Goal: Task Accomplishment & Management: Use online tool/utility

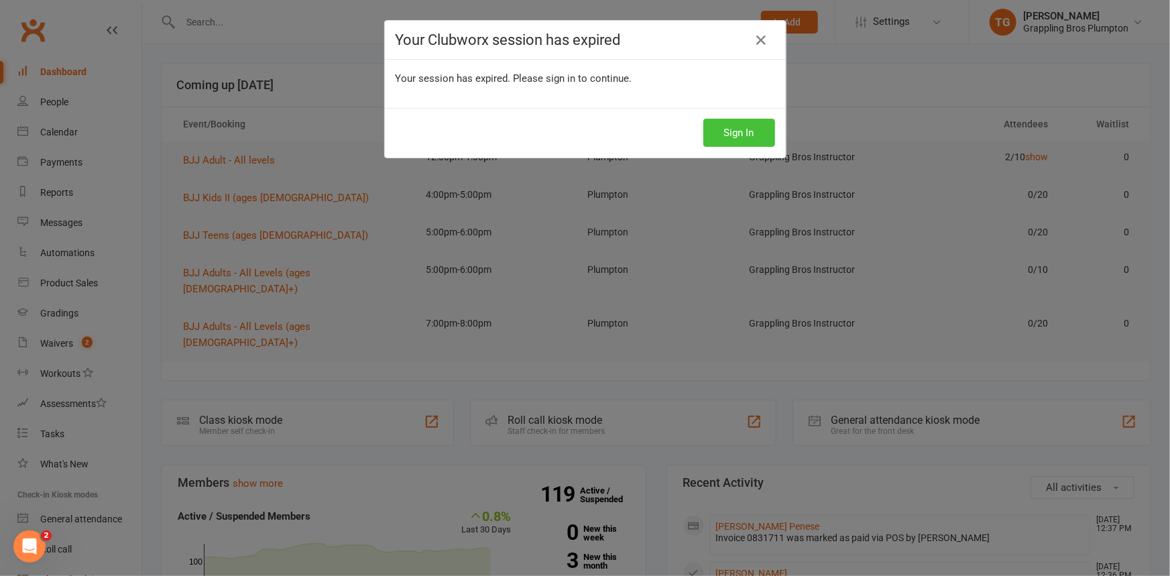
click at [730, 140] on button "Sign In" at bounding box center [740, 133] width 72 height 28
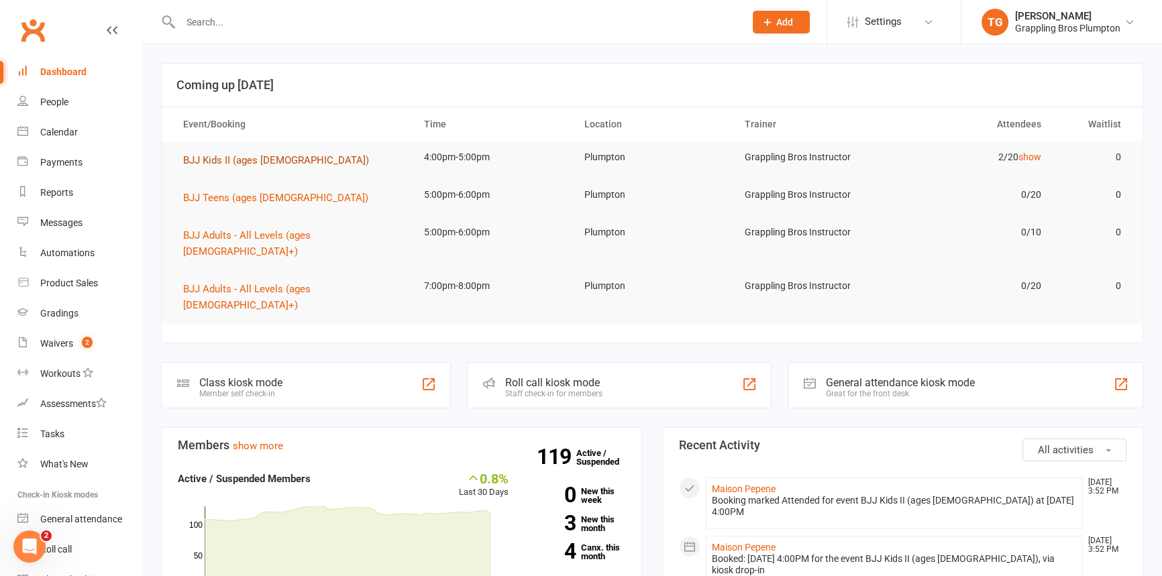
click at [208, 156] on span "BJJ Kids II (ages [DEMOGRAPHIC_DATA])" at bounding box center [276, 160] width 186 height 12
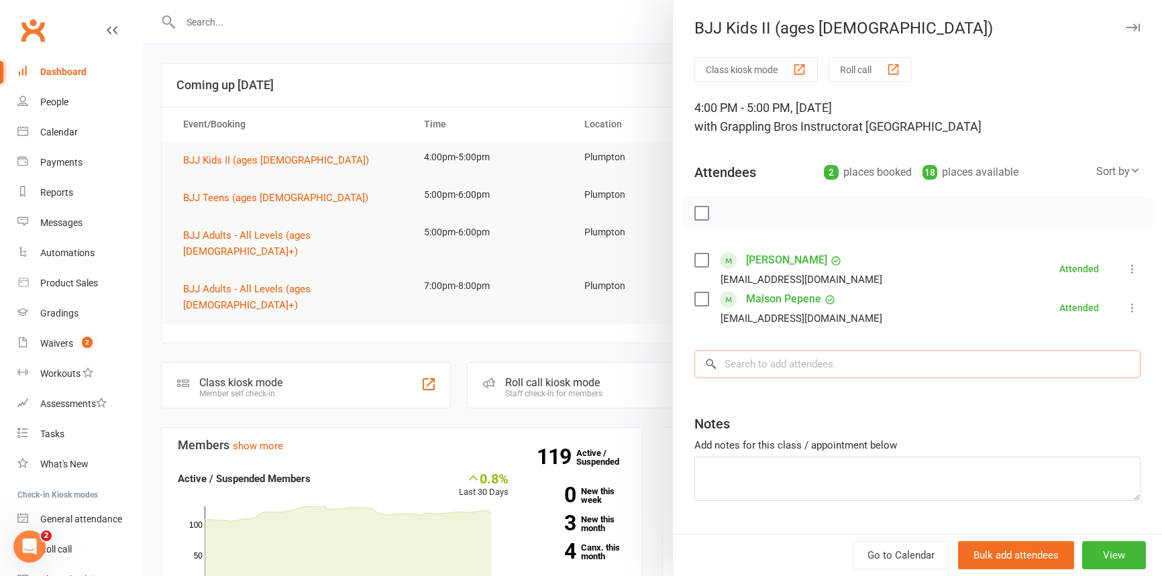
click at [761, 373] on input "search" at bounding box center [917, 364] width 446 height 28
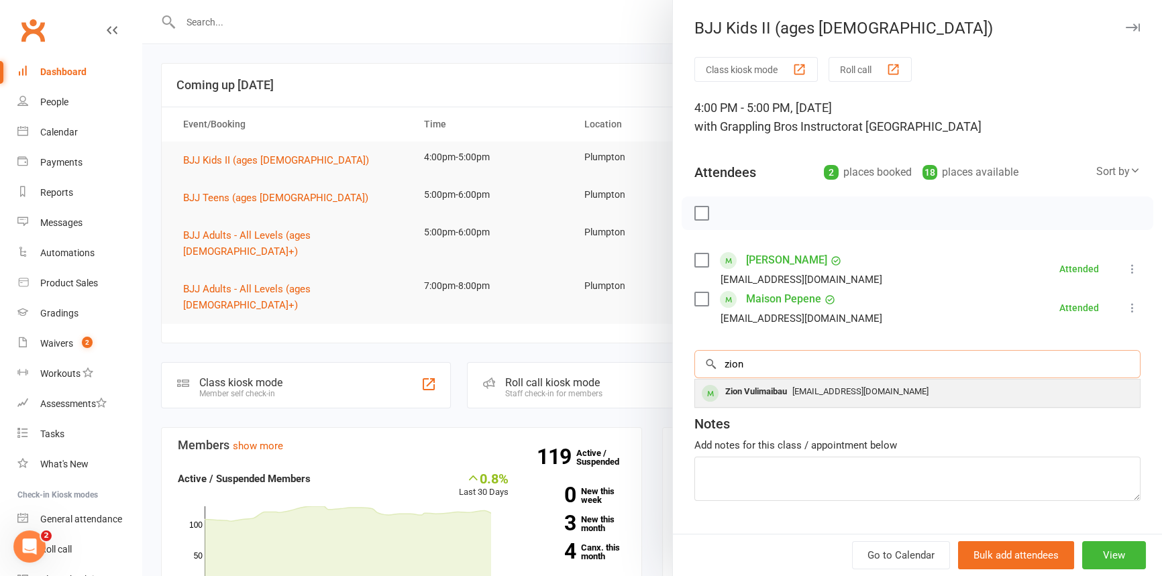
type input "zion"
click at [737, 389] on div "Zion Vulimaibau" at bounding box center [756, 391] width 72 height 19
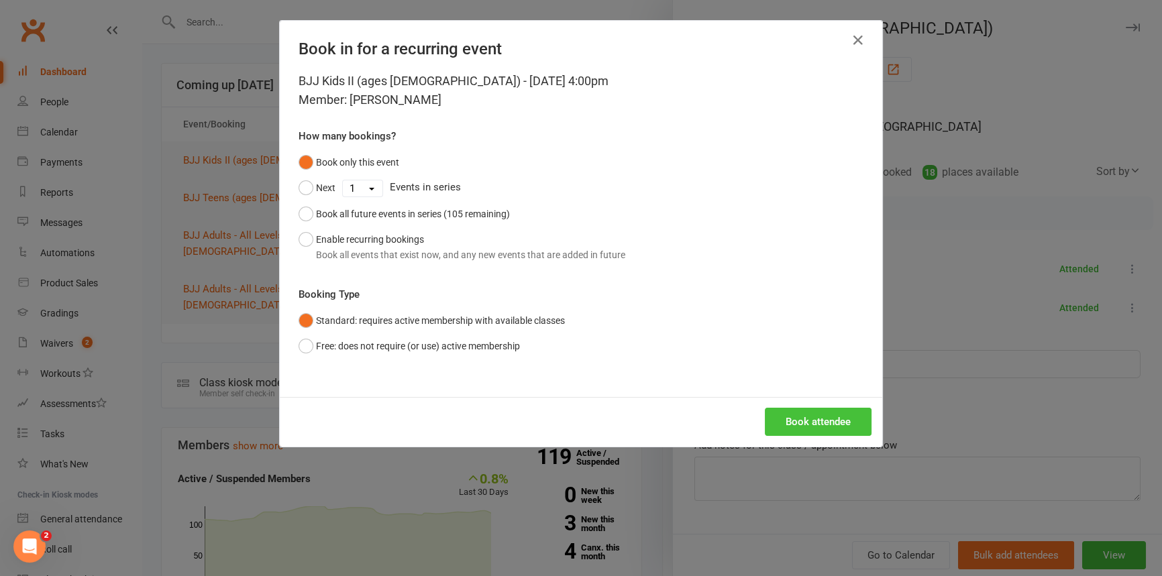
click at [799, 413] on button "Book attendee" at bounding box center [818, 422] width 107 height 28
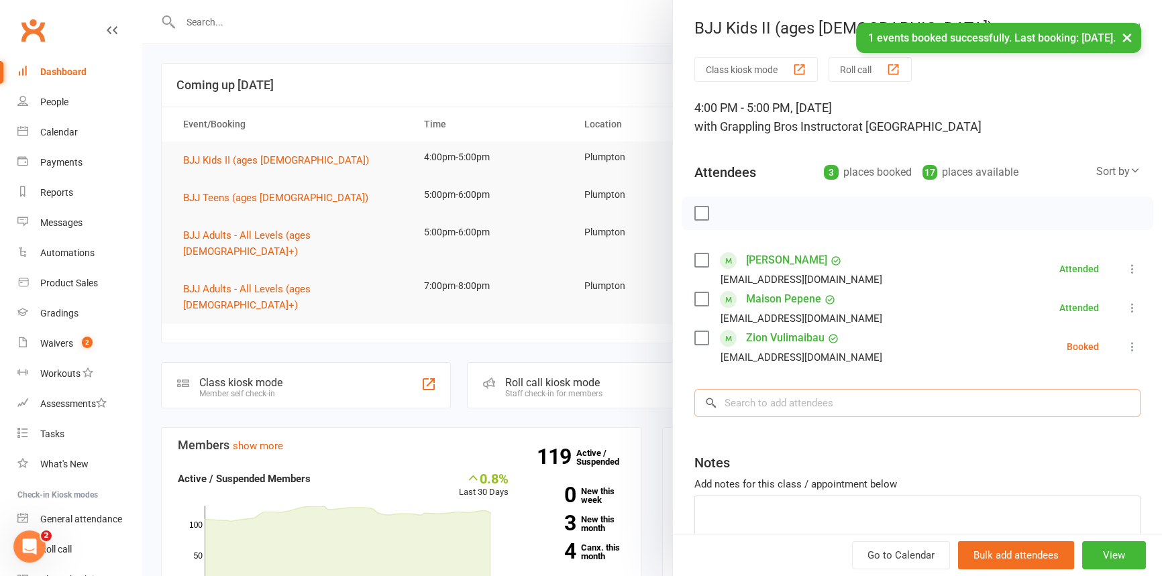
click at [737, 410] on input "search" at bounding box center [917, 403] width 446 height 28
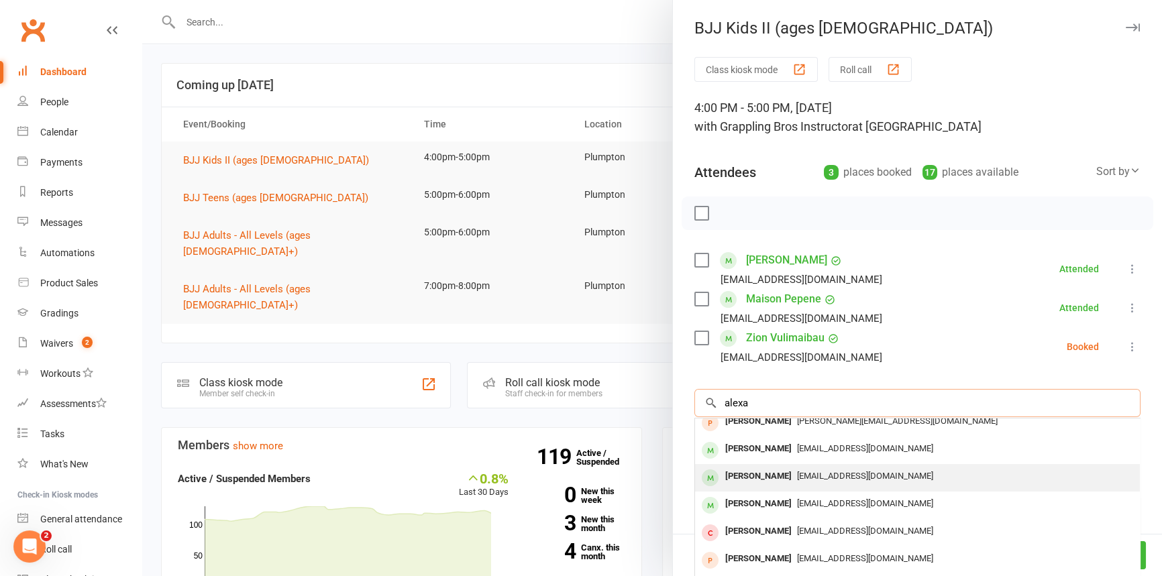
scroll to position [18, 0]
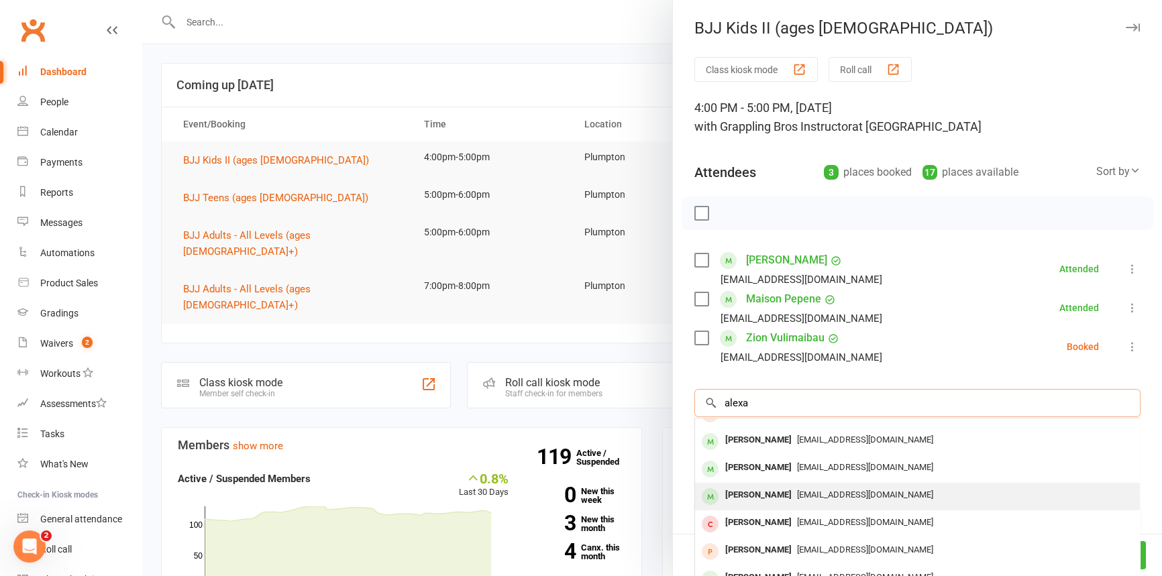
type input "alexa"
click at [759, 491] on div "Alexander Reyes" at bounding box center [758, 495] width 77 height 19
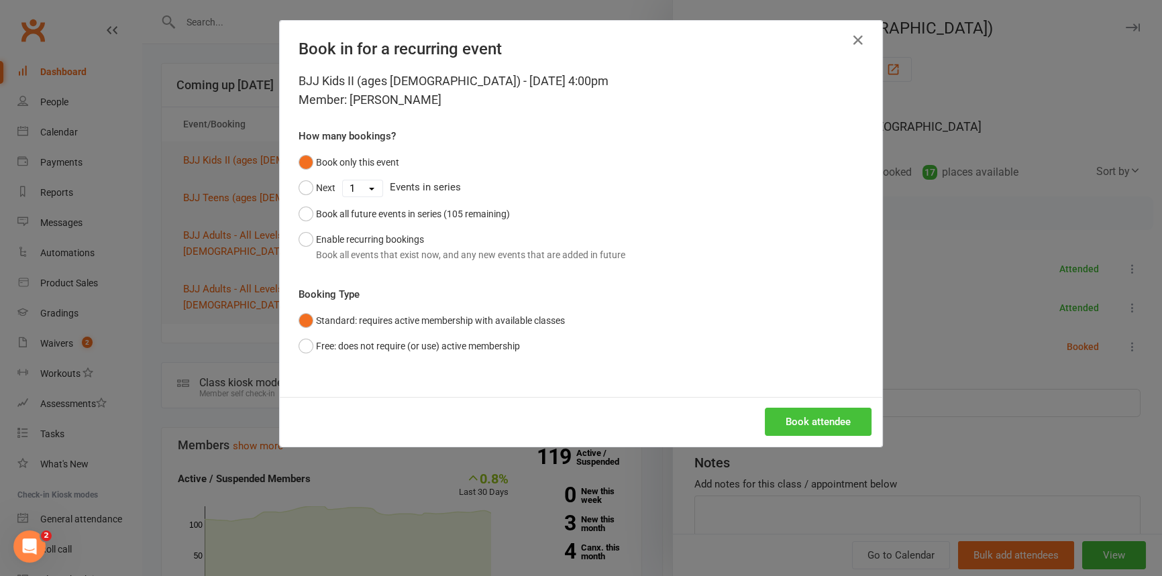
click at [783, 420] on button "Book attendee" at bounding box center [818, 422] width 107 height 28
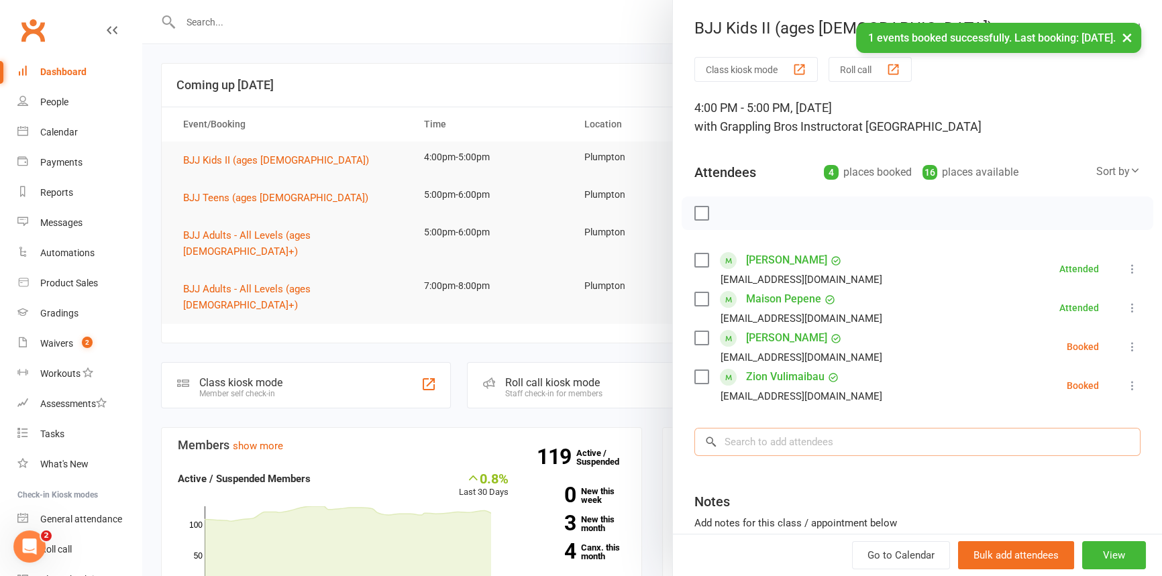
click at [733, 444] on input "search" at bounding box center [917, 442] width 446 height 28
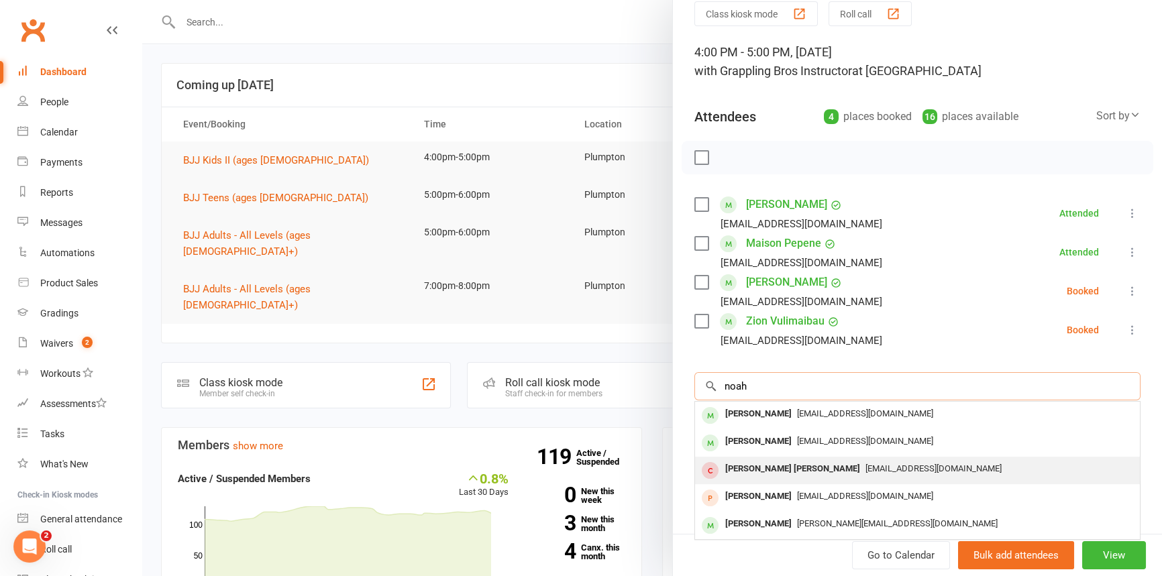
scroll to position [60, 0]
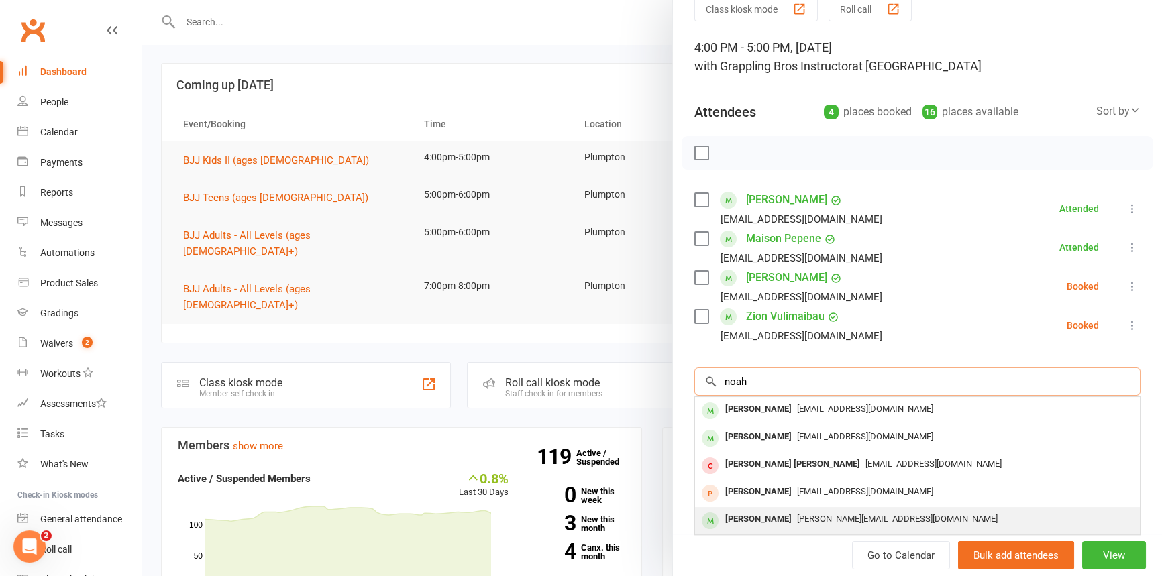
type input "noah"
click at [754, 516] on div "Noah Csordas" at bounding box center [758, 519] width 77 height 19
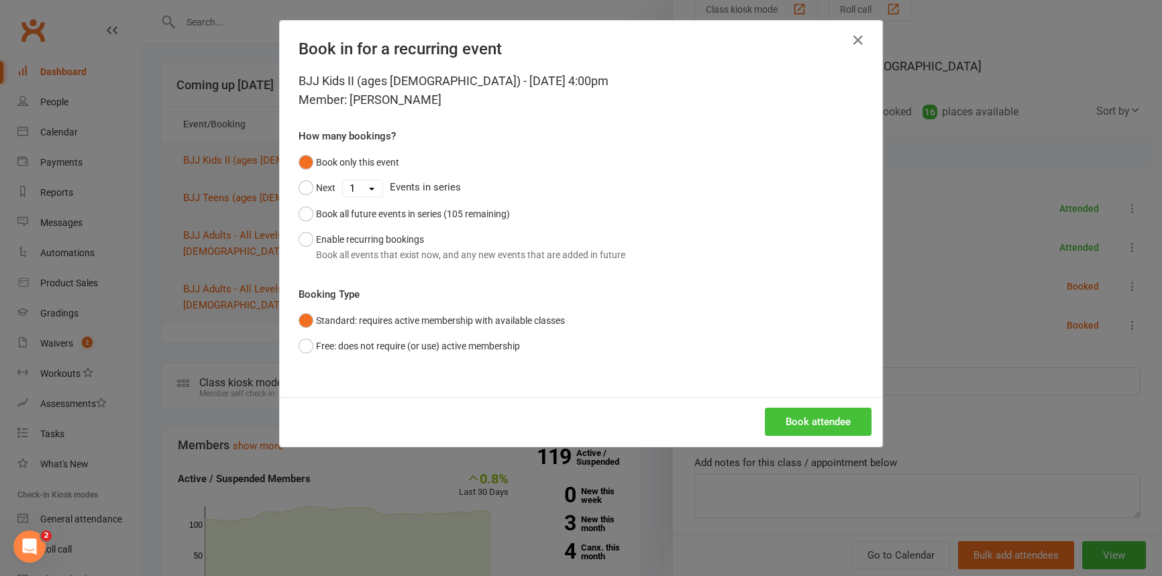
click at [804, 425] on button "Book attendee" at bounding box center [818, 422] width 107 height 28
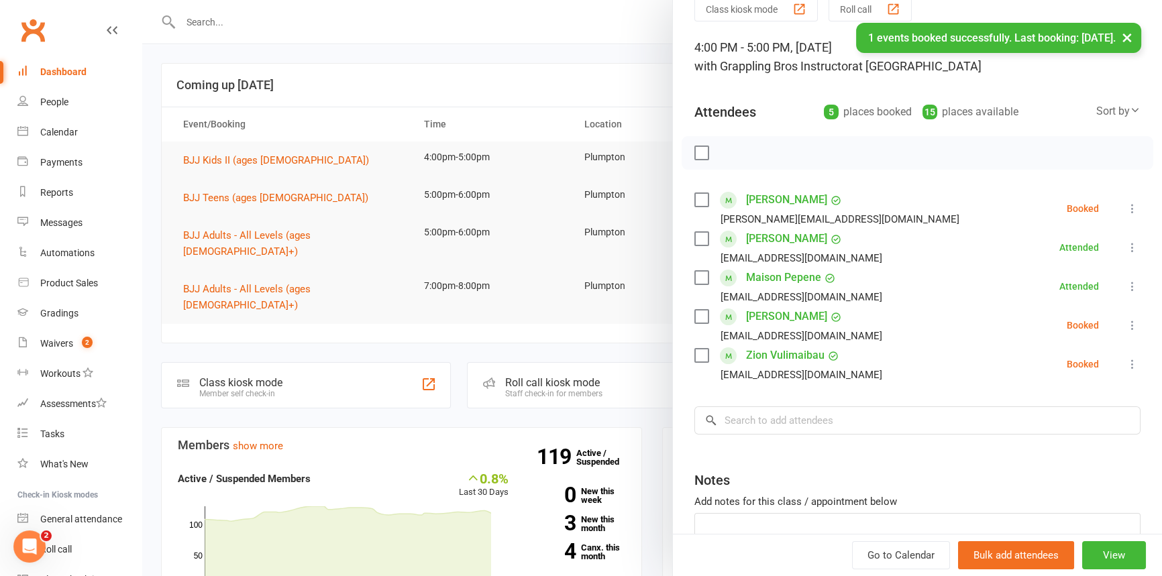
click at [1125, 204] on icon at bounding box center [1131, 208] width 13 height 13
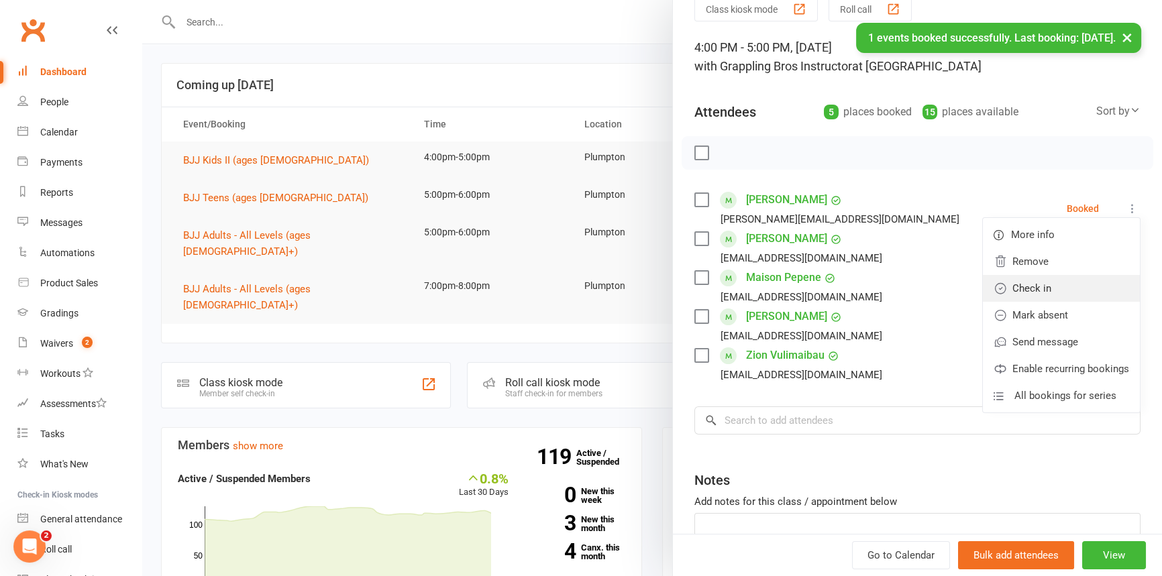
drag, startPoint x: 1033, startPoint y: 290, endPoint x: 1080, endPoint y: 292, distance: 47.0
click at [1033, 290] on link "Check in" at bounding box center [1061, 288] width 157 height 27
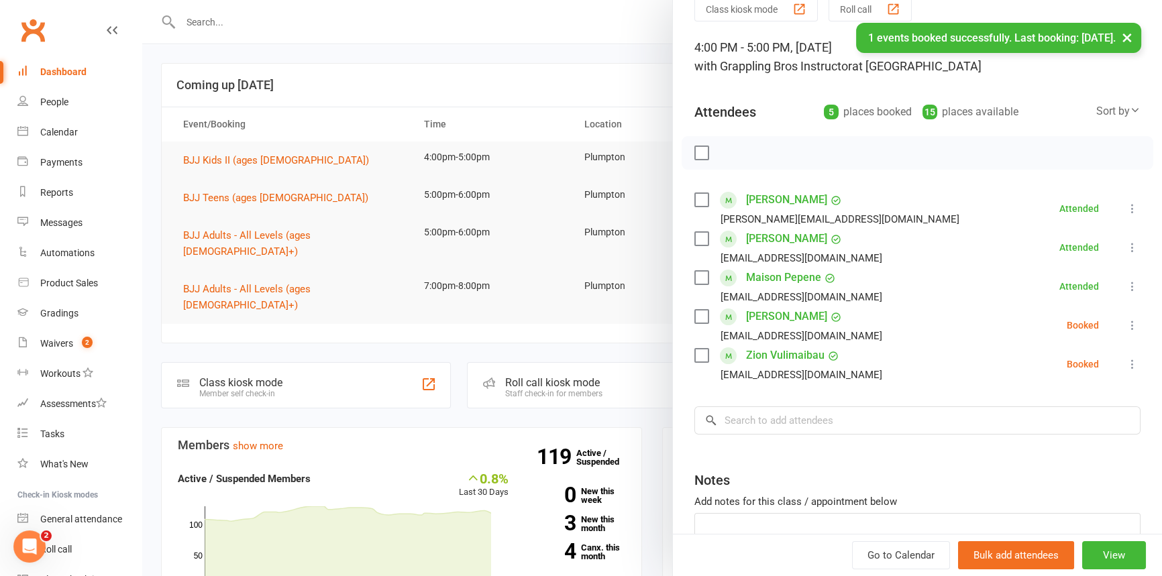
click at [1125, 321] on icon at bounding box center [1131, 325] width 13 height 13
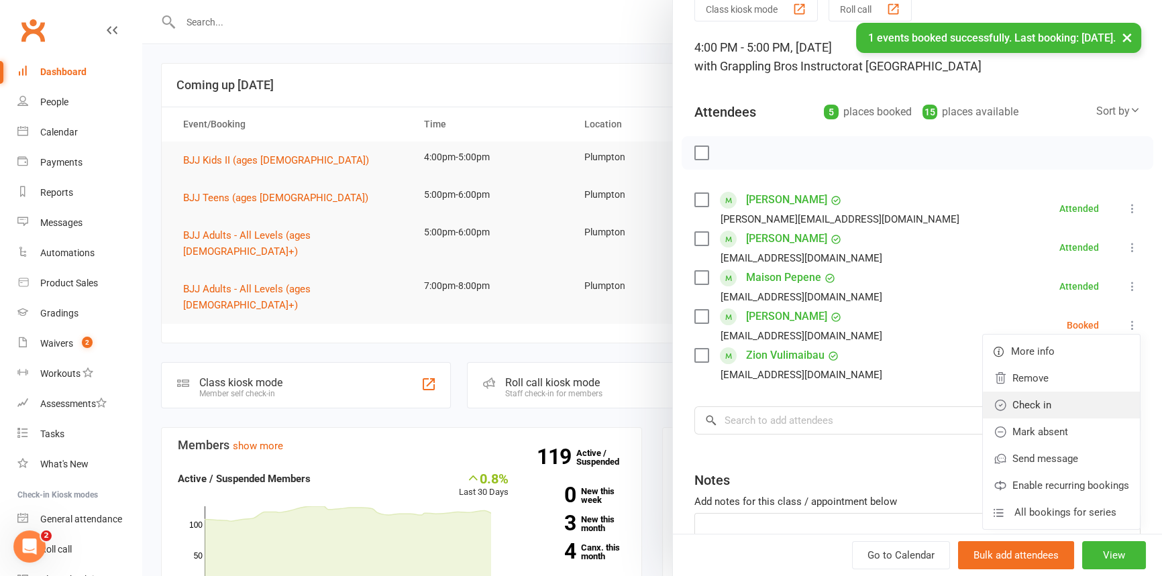
click at [1013, 411] on link "Check in" at bounding box center [1061, 405] width 157 height 27
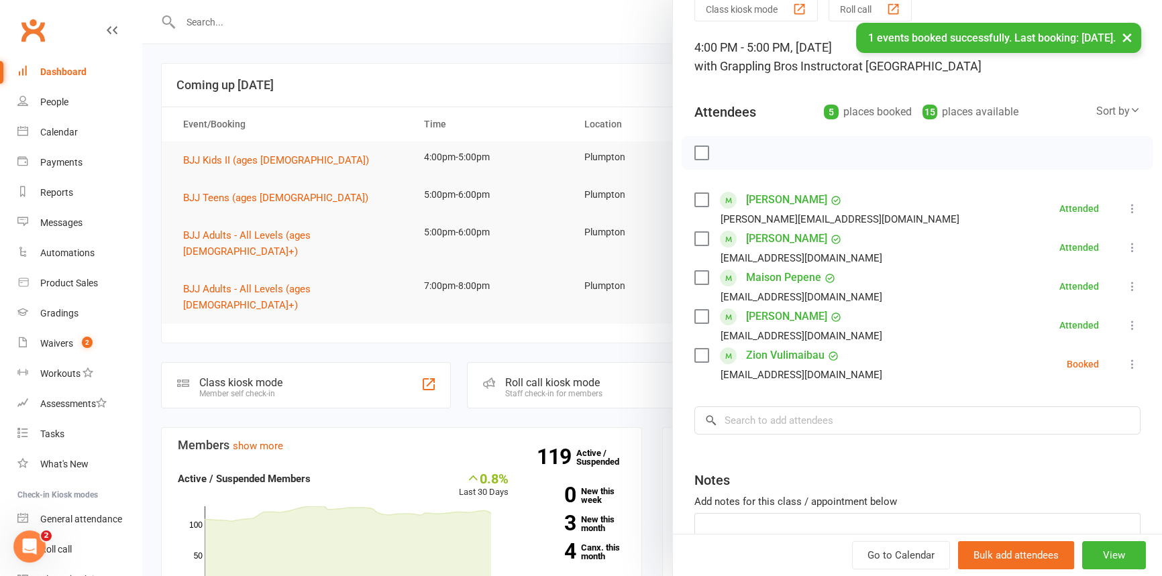
click at [1125, 363] on icon at bounding box center [1131, 363] width 13 height 13
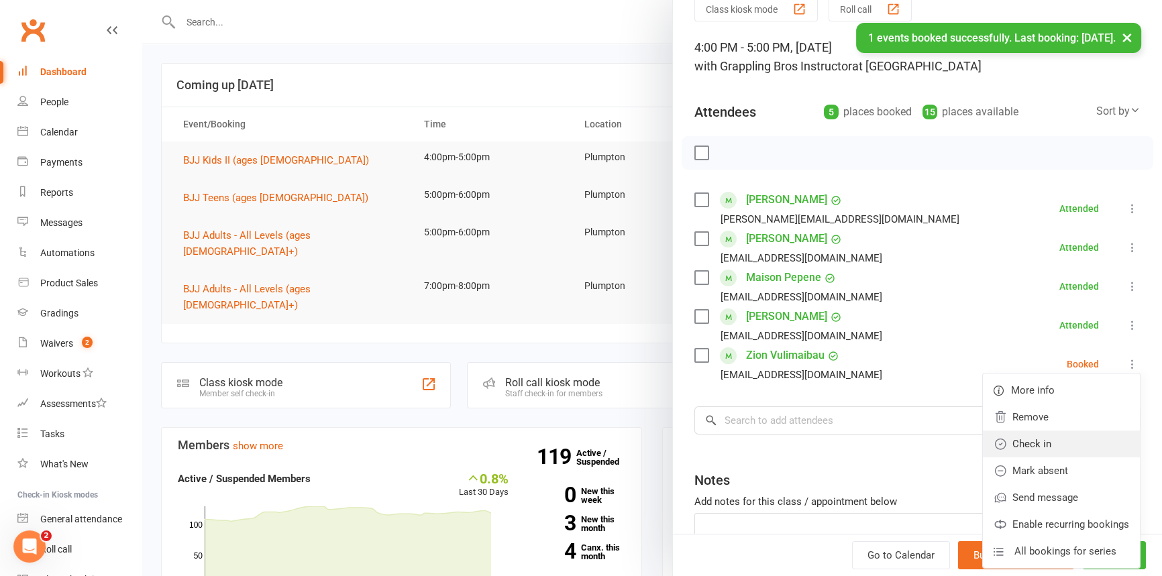
click at [1040, 436] on link "Check in" at bounding box center [1061, 444] width 157 height 27
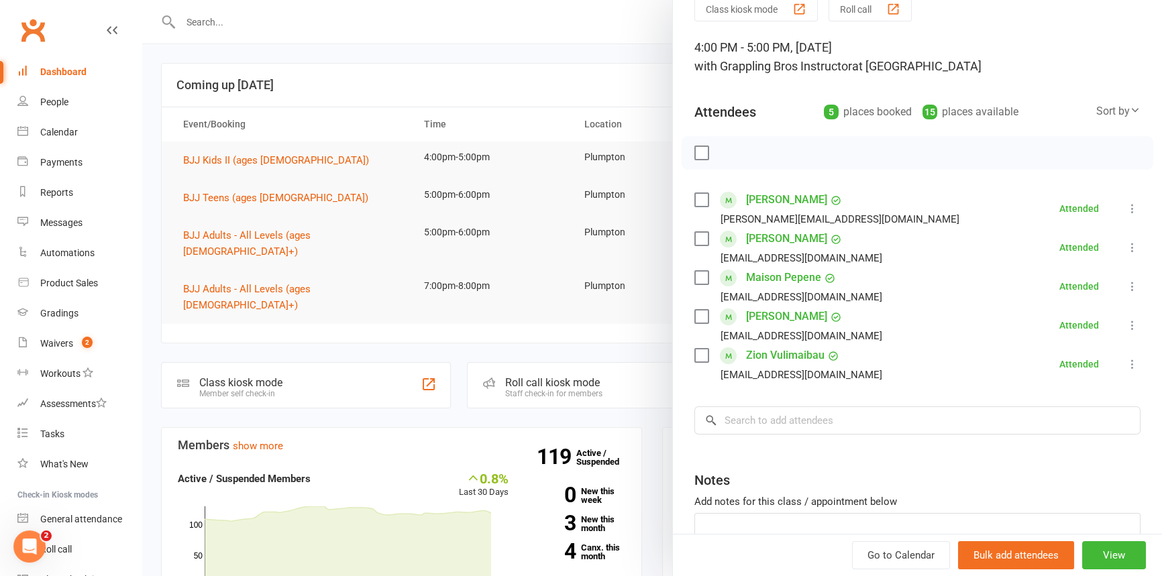
scroll to position [0, 0]
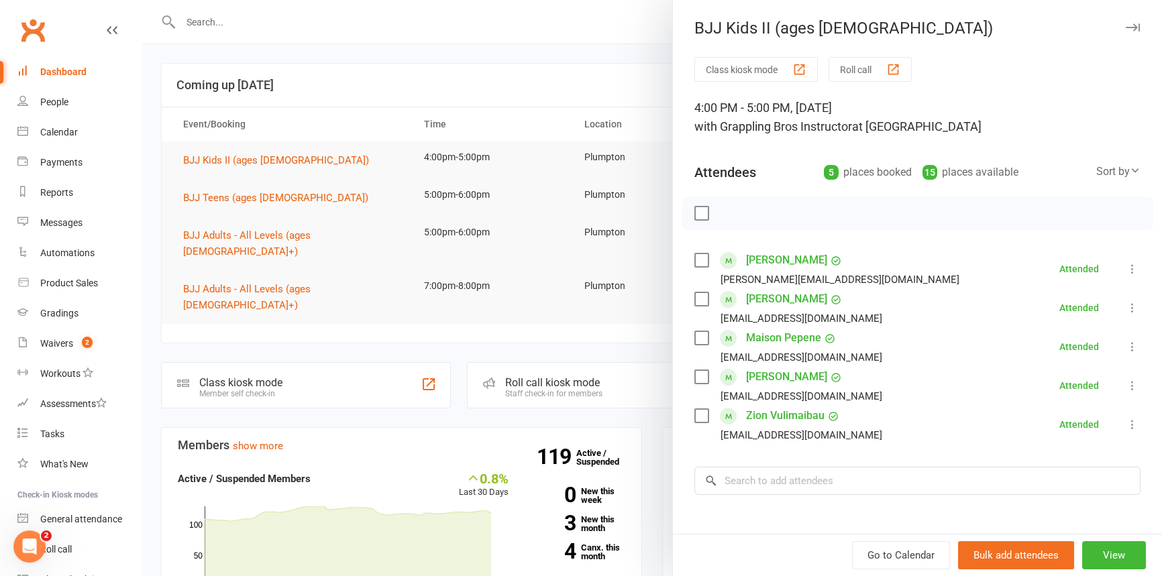
click at [1125, 26] on icon "button" at bounding box center [1132, 27] width 14 height 8
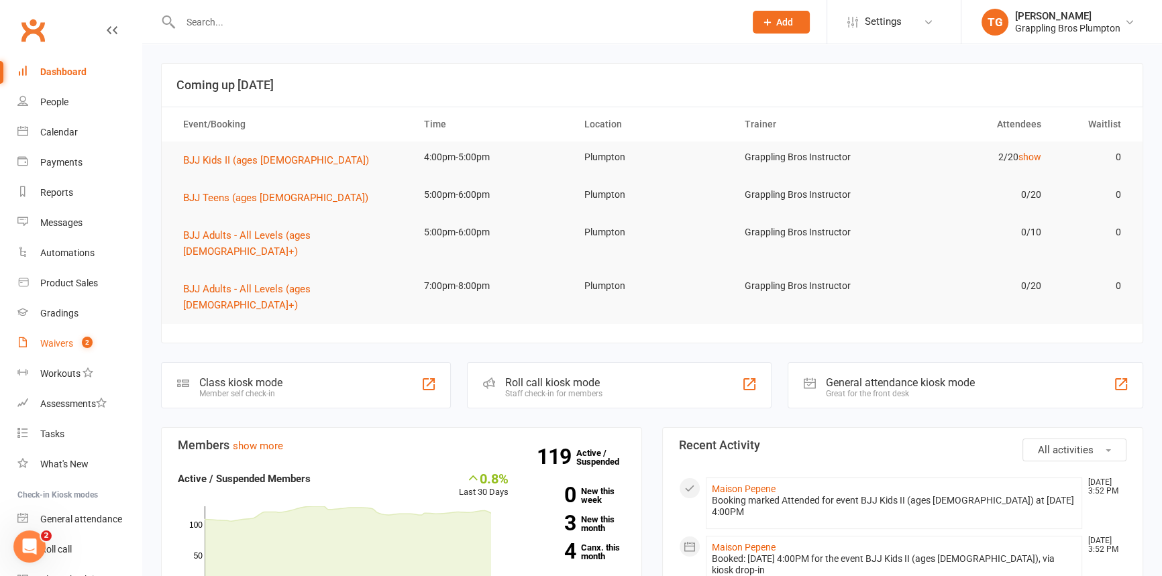
click at [60, 344] on div "Waivers" at bounding box center [56, 343] width 33 height 11
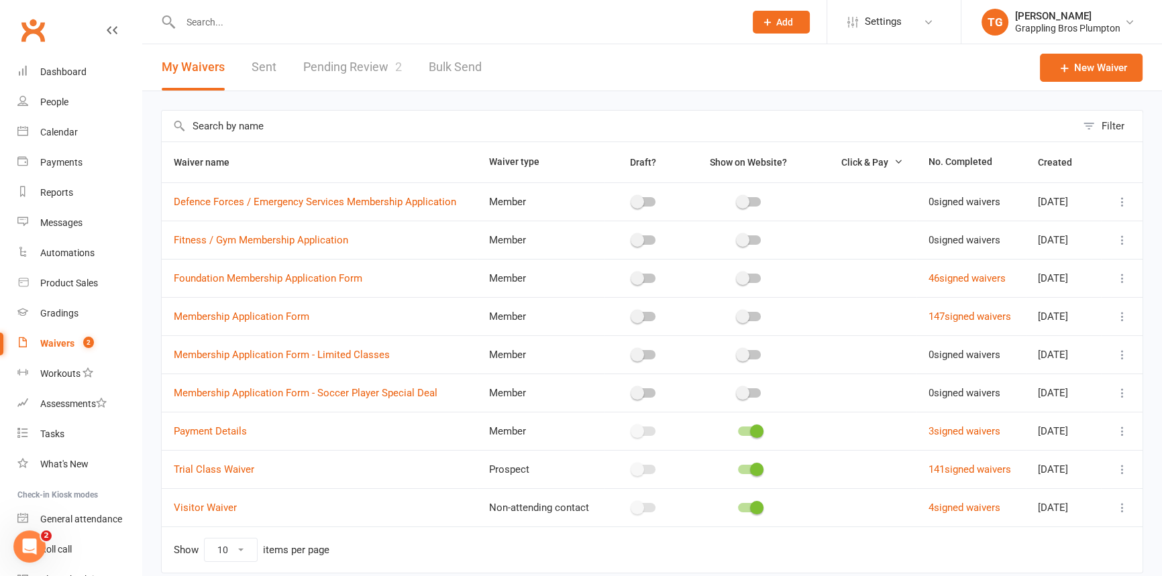
click at [329, 72] on link "Pending Review 2" at bounding box center [352, 67] width 99 height 46
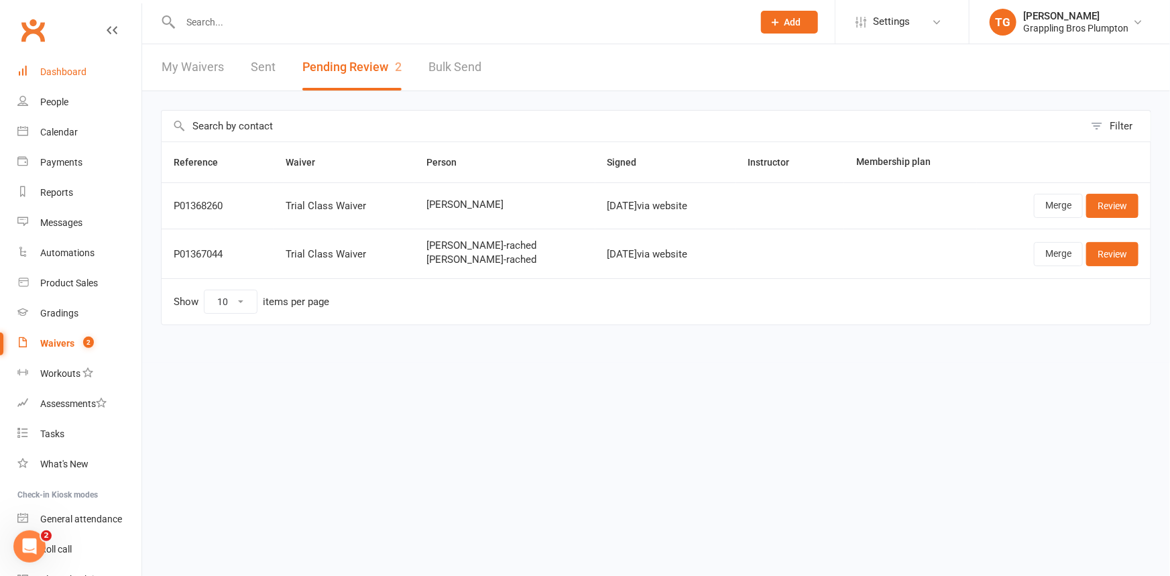
click at [55, 72] on div "Dashboard" at bounding box center [63, 71] width 46 height 11
